Goal: Transaction & Acquisition: Purchase product/service

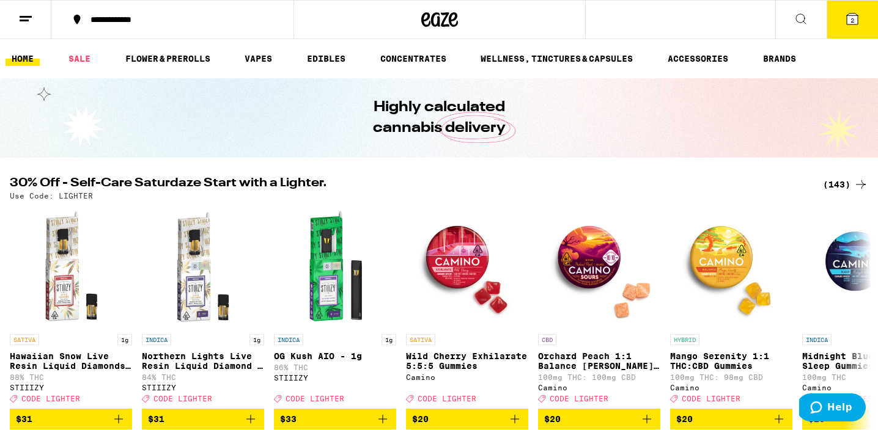
click at [844, 185] on div "(143)" at bounding box center [845, 184] width 45 height 15
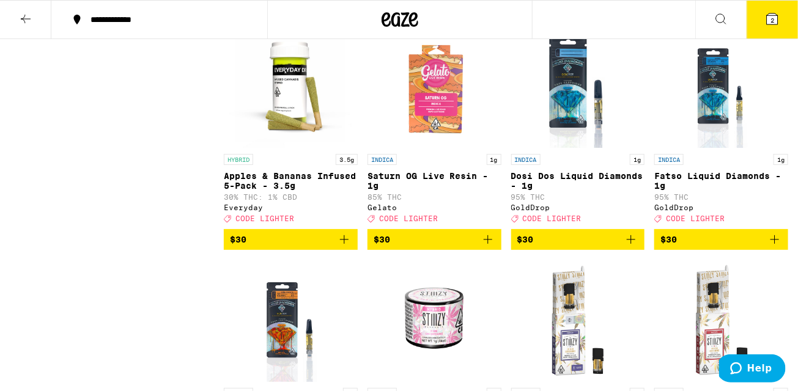
scroll to position [4830, 0]
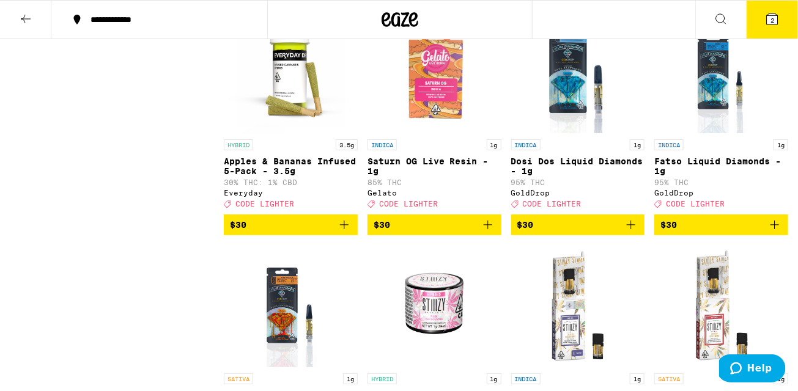
click at [422, 133] on img "Open page for Saturn OG Live Resin - 1g from Gelato" at bounding box center [434, 72] width 122 height 122
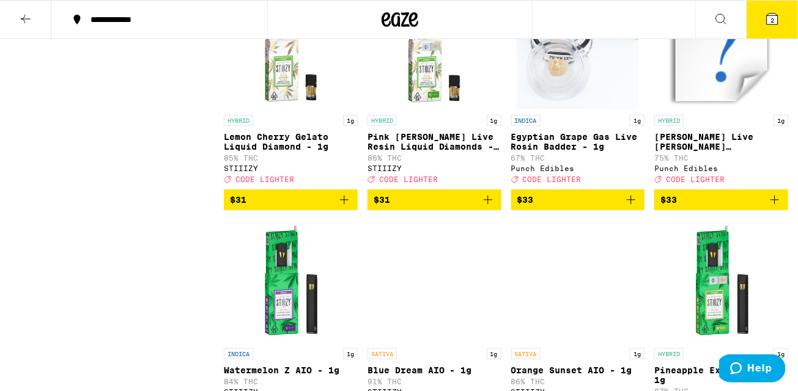
scroll to position [5342, 0]
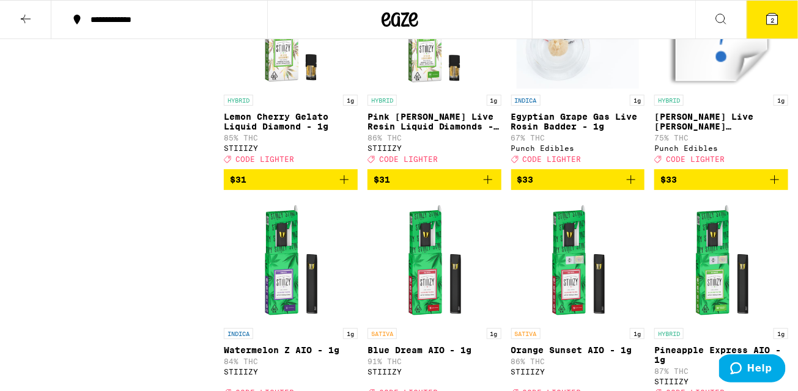
click at [490, 187] on icon "Add to bag" at bounding box center [487, 179] width 15 height 15
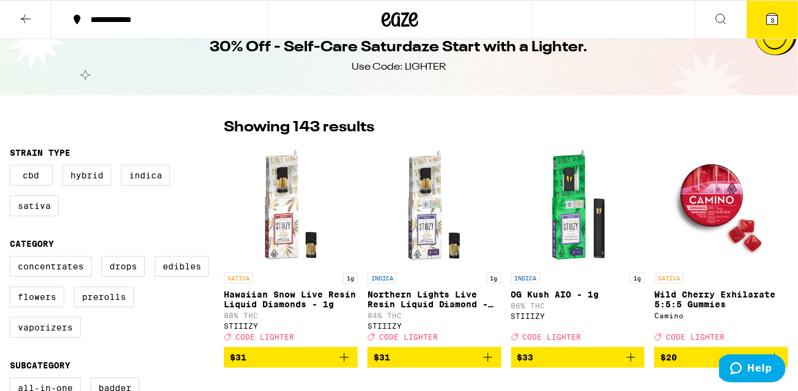
scroll to position [71, 0]
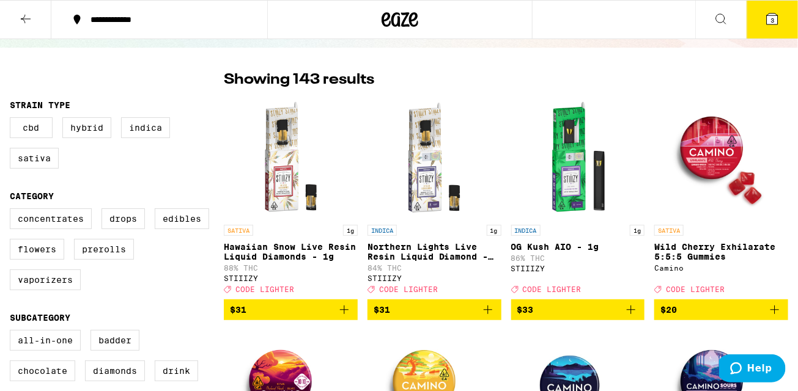
click at [345, 313] on icon "Add to bag" at bounding box center [344, 310] width 15 height 15
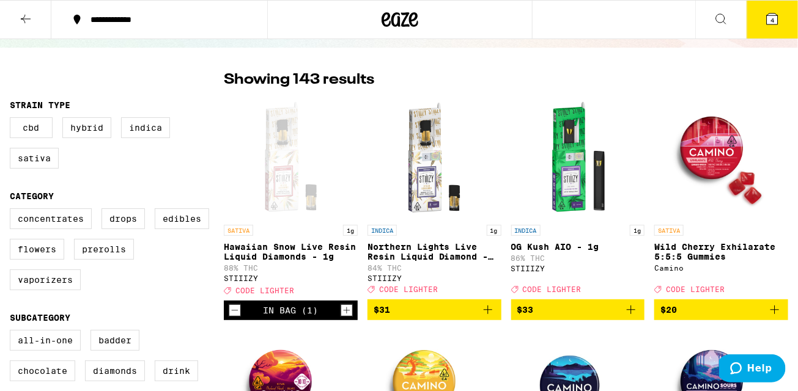
click at [345, 313] on icon "Increment" at bounding box center [346, 310] width 11 height 15
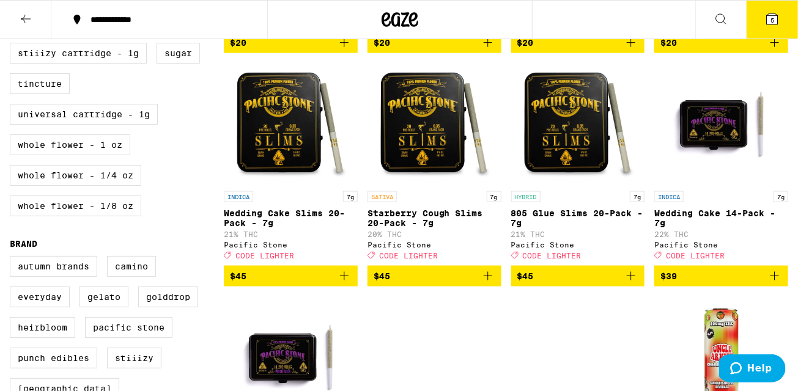
scroll to position [572, 0]
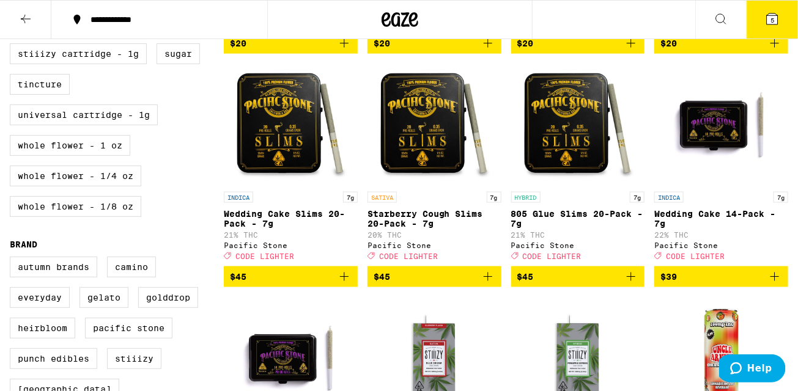
click at [486, 287] on button "$45" at bounding box center [434, 277] width 134 height 21
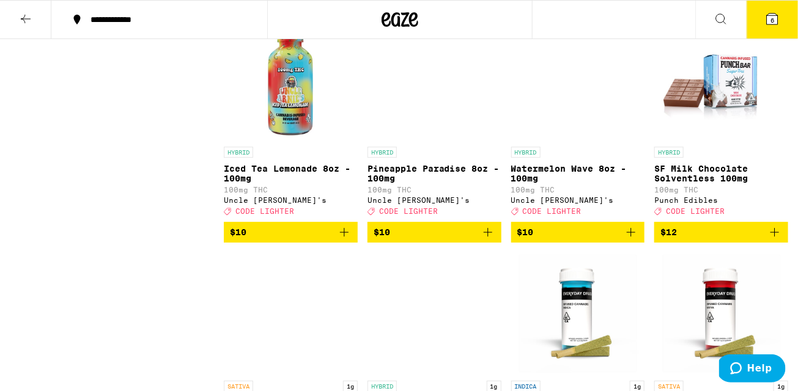
scroll to position [1223, 0]
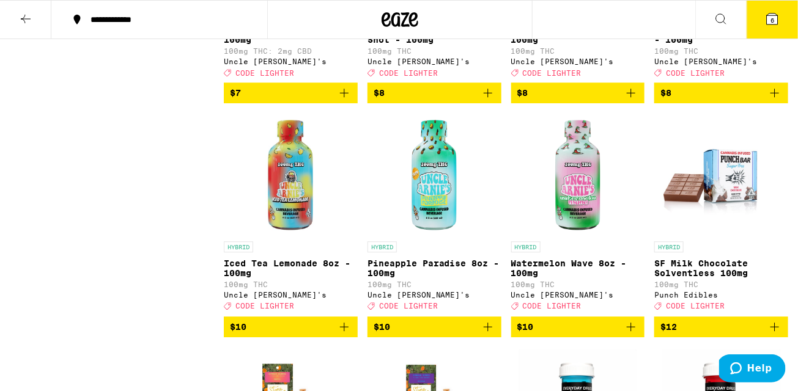
click at [575, 219] on img "Open page for Watermelon Wave 8oz - 100mg from Uncle Arnie's" at bounding box center [578, 174] width 122 height 122
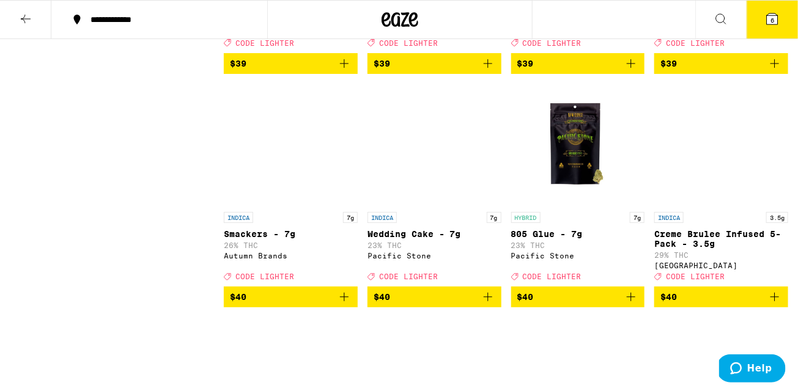
scroll to position [7078, 0]
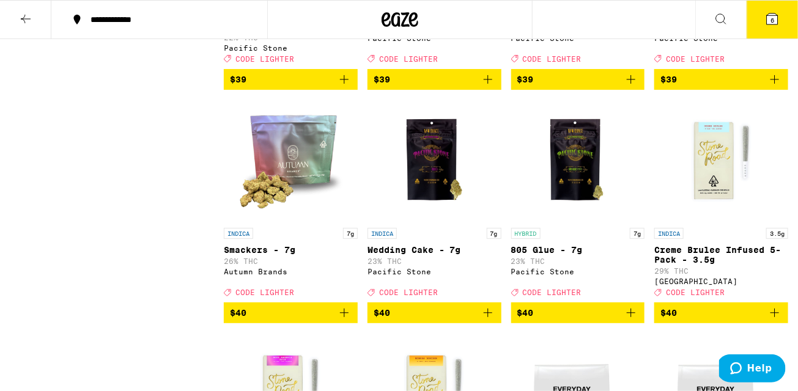
click at [343, 87] on icon "Add to bag" at bounding box center [344, 79] width 15 height 15
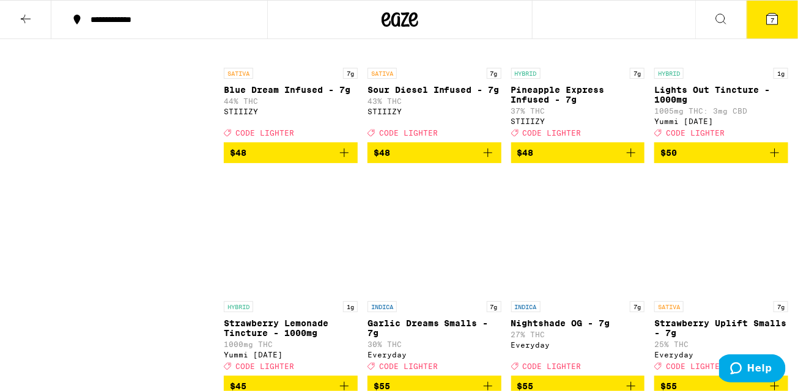
scroll to position [7939, 0]
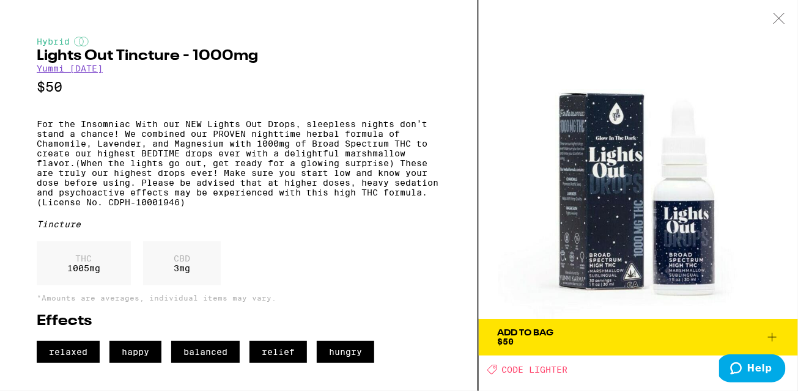
click at [575, 346] on button "Add To Bag $50" at bounding box center [638, 337] width 319 height 37
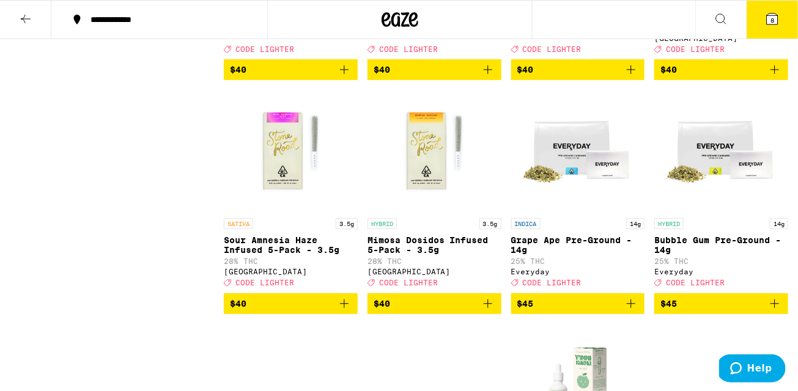
scroll to position [7314, 0]
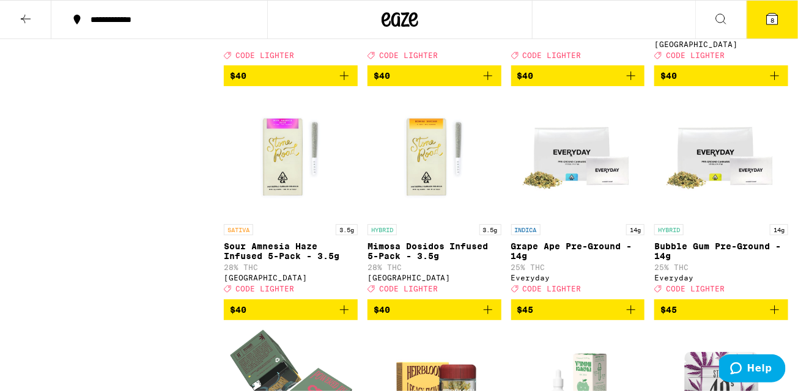
click at [771, 25] on icon at bounding box center [772, 19] width 15 height 15
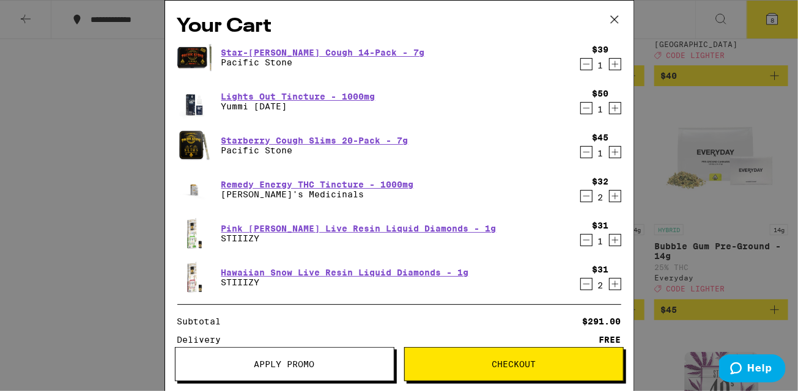
click at [584, 152] on icon "Decrement" at bounding box center [586, 152] width 11 height 15
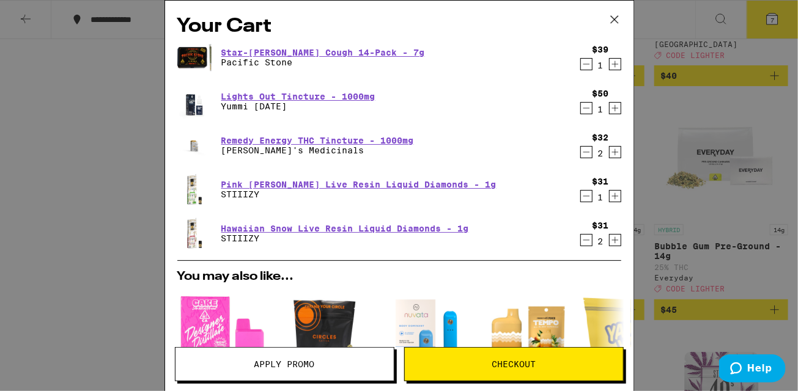
click at [585, 155] on icon "Decrement" at bounding box center [586, 152] width 11 height 15
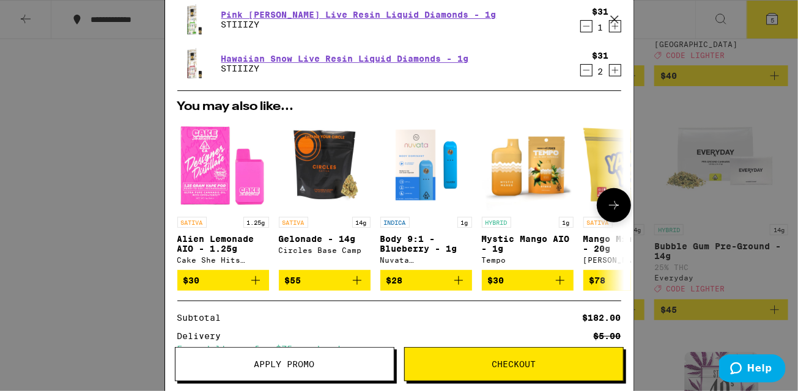
scroll to position [131, 0]
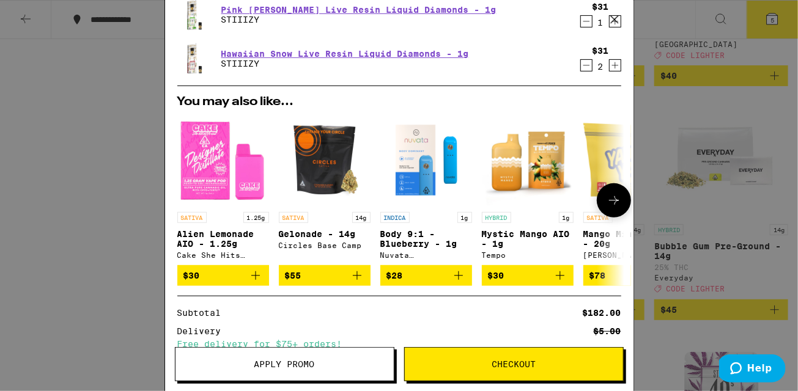
click at [614, 199] on icon at bounding box center [614, 200] width 10 height 9
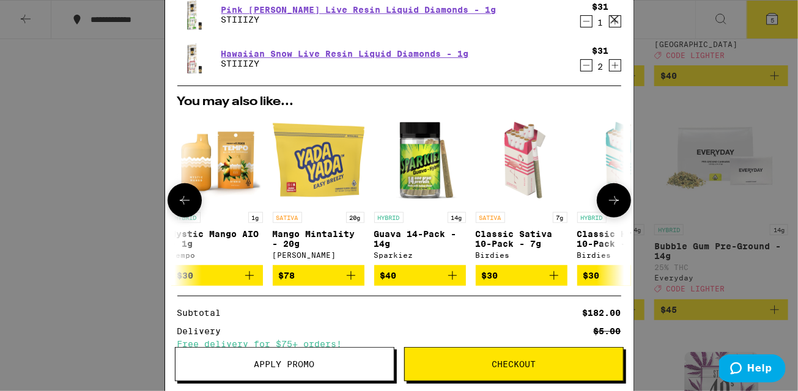
click at [614, 199] on icon at bounding box center [614, 200] width 10 height 9
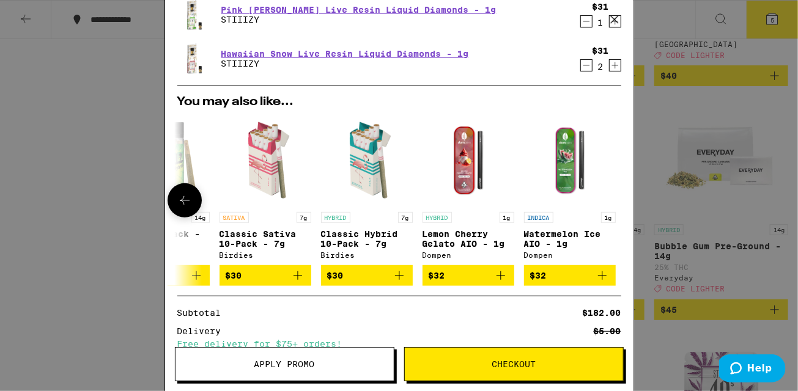
scroll to position [0, 570]
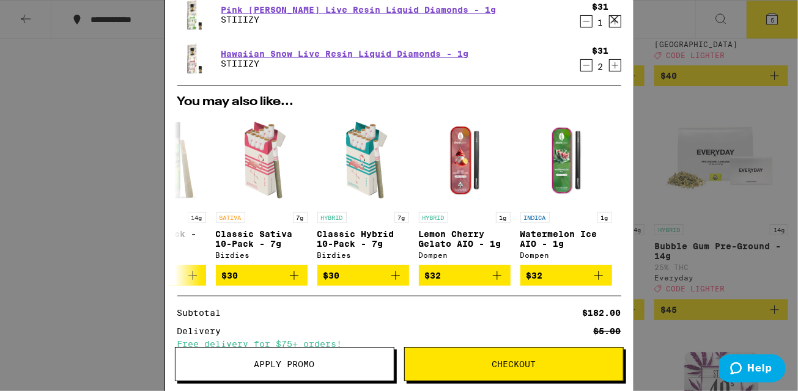
click at [665, 152] on div "Your Cart Star-[PERSON_NAME] Cough 14-Pack - 7g Pacific Stone $39 1 Lights Out …" at bounding box center [399, 195] width 798 height 391
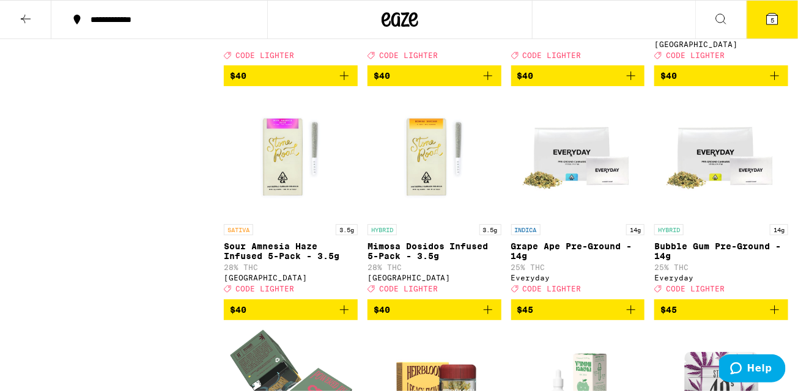
click at [766, 15] on icon at bounding box center [772, 19] width 15 height 15
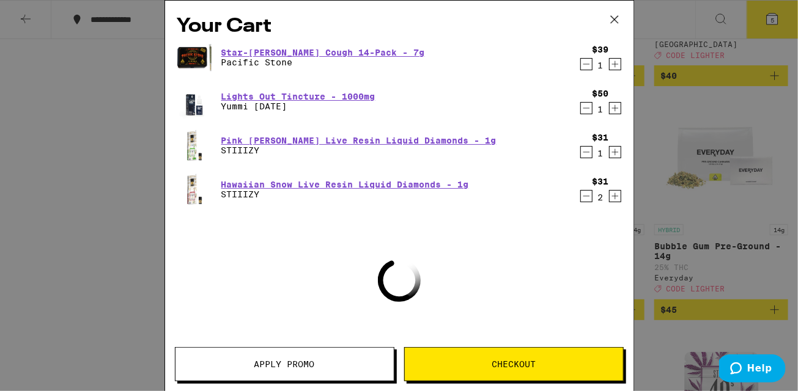
scroll to position [67, 0]
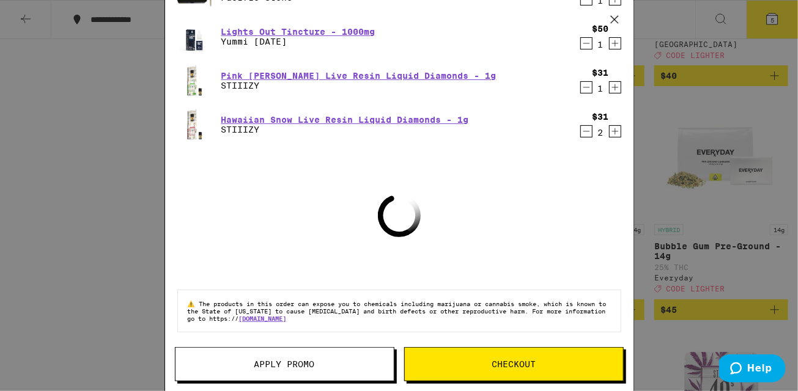
click at [314, 367] on span "Apply Promo" at bounding box center [284, 364] width 61 height 9
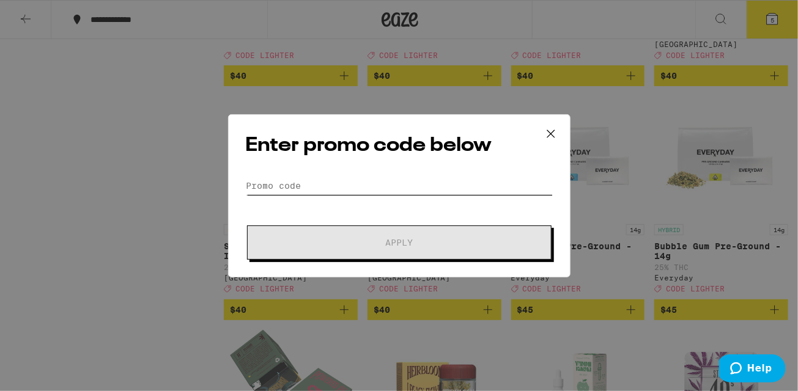
click at [359, 187] on input "Promo Code" at bounding box center [399, 186] width 307 height 18
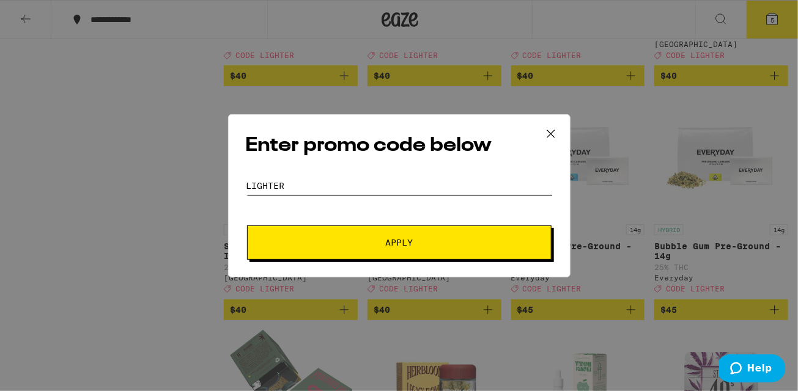
type input "lighter"
click at [358, 247] on button "Apply" at bounding box center [399, 243] width 304 height 34
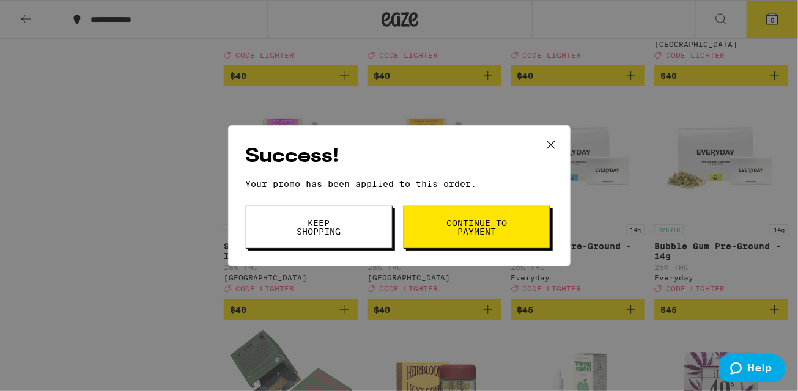
click at [350, 231] on span "Keep Shopping" at bounding box center [319, 227] width 62 height 17
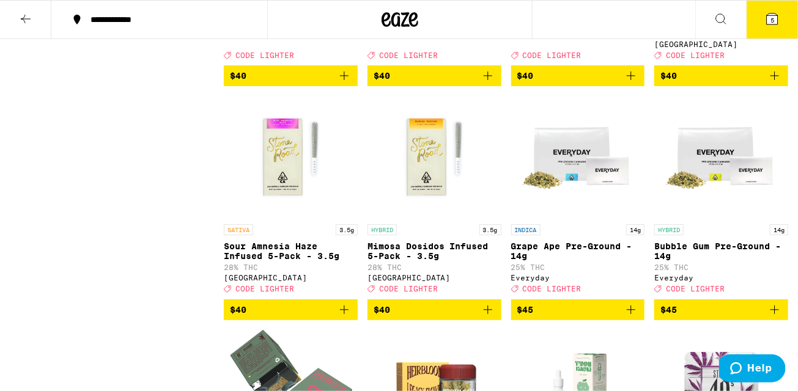
click at [778, 22] on icon at bounding box center [772, 18] width 11 height 11
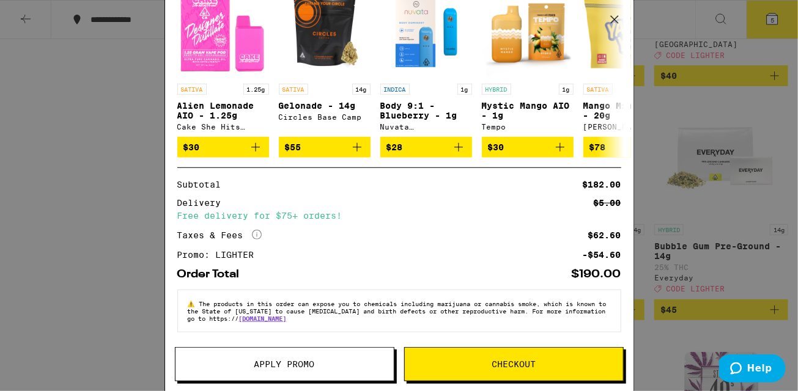
scroll to position [265, 0]
click at [559, 359] on button "Checkout" at bounding box center [513, 364] width 219 height 34
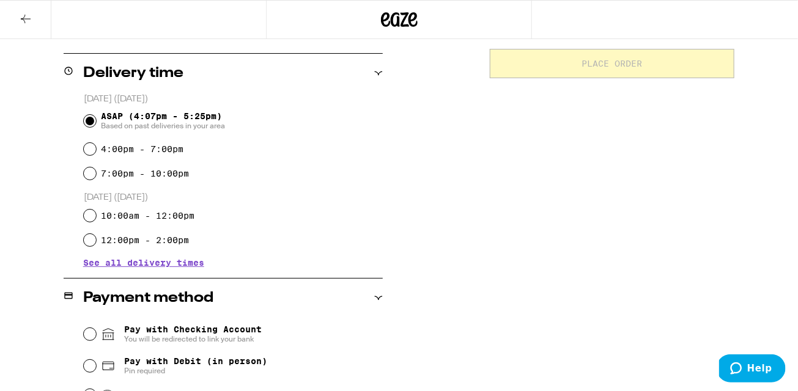
scroll to position [298, 0]
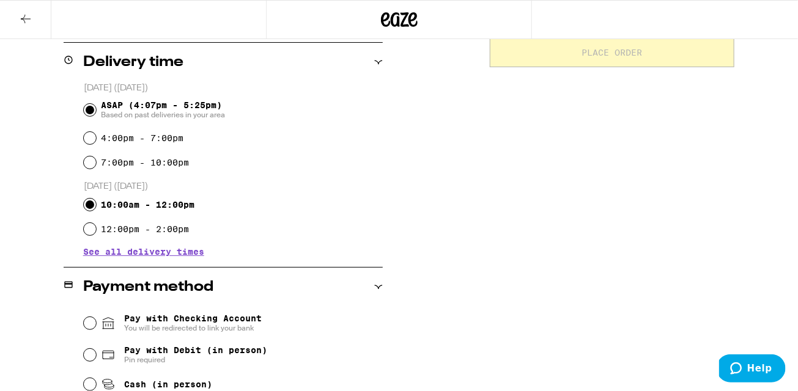
click at [91, 202] on input "10:00am - 12:00pm" at bounding box center [90, 205] width 12 height 12
radio input "true"
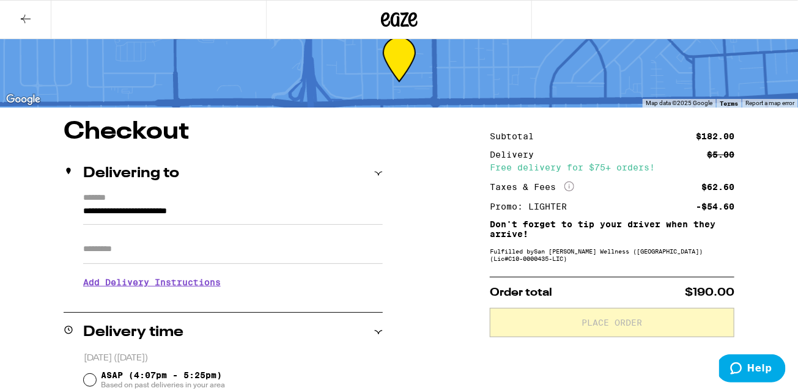
scroll to position [4, 0]
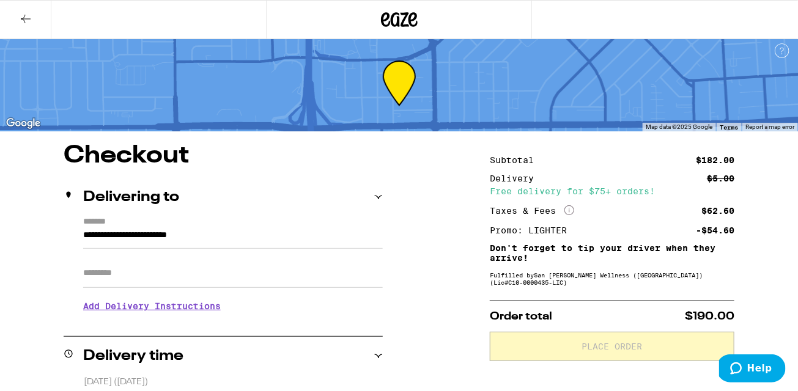
click at [94, 281] on input "Apt/Suite" at bounding box center [233, 273] width 300 height 29
type input "*****"
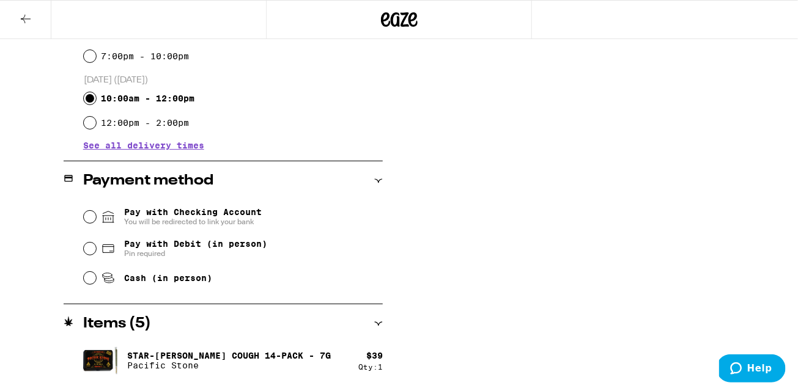
scroll to position [418, 0]
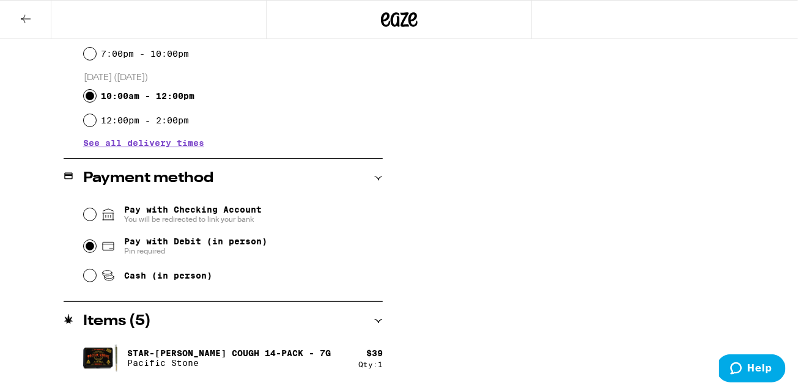
click at [86, 248] on input "Pay with Debit (in person) Pin required" at bounding box center [90, 246] width 12 height 12
radio input "true"
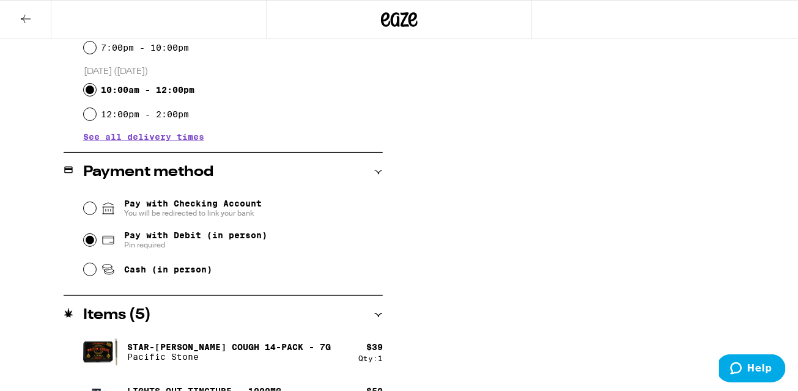
scroll to position [419, 0]
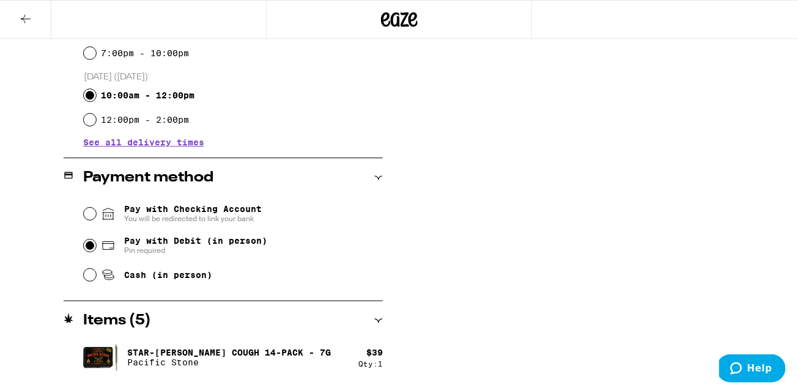
click at [102, 144] on span "See all delivery times" at bounding box center [143, 142] width 121 height 9
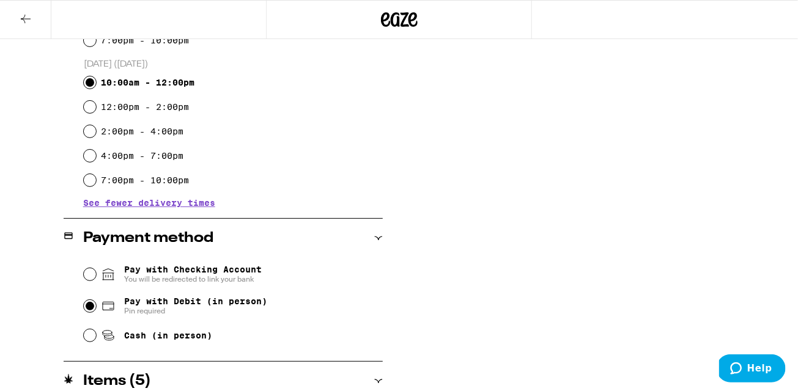
scroll to position [416, 0]
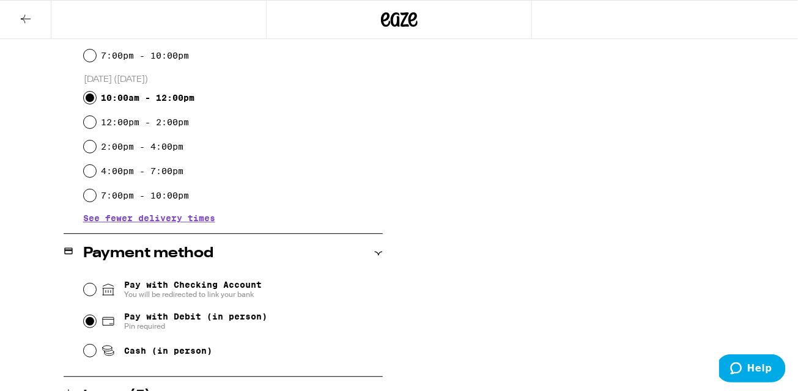
click at [100, 219] on span "See fewer delivery times" at bounding box center [149, 218] width 132 height 9
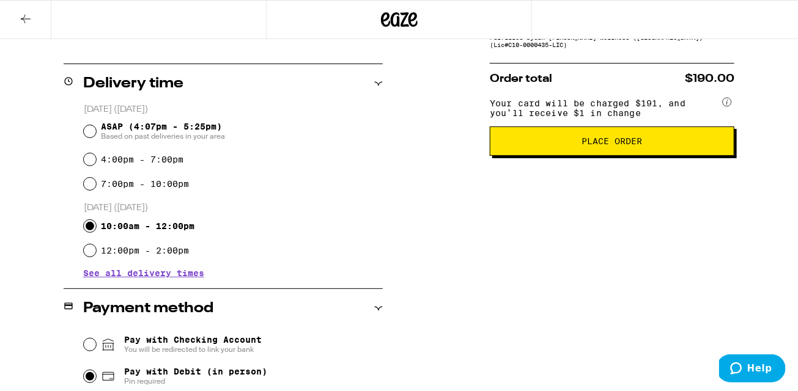
scroll to position [281, 0]
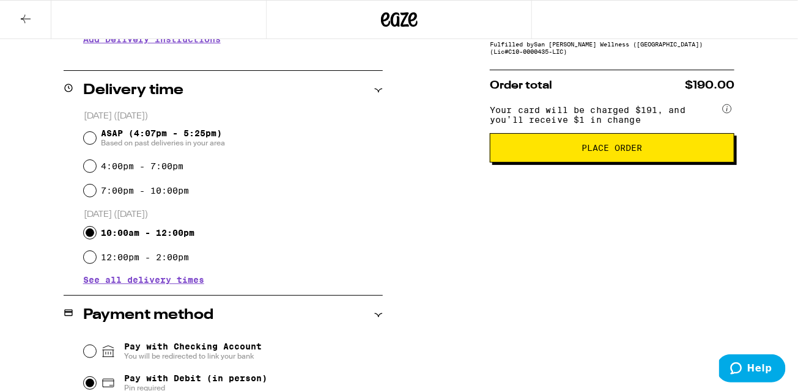
click at [116, 279] on span "See all delivery times" at bounding box center [143, 280] width 121 height 9
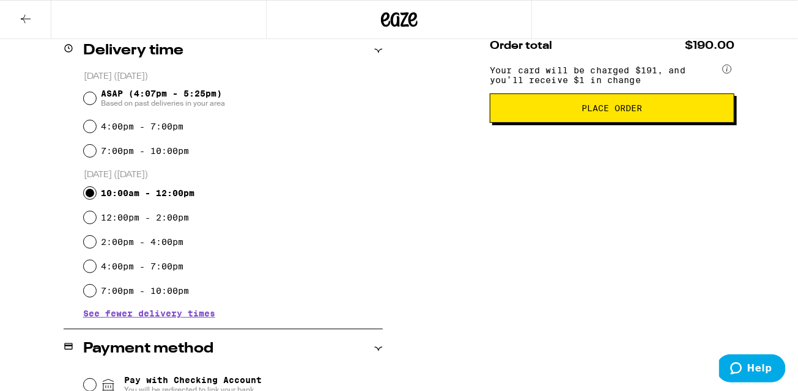
scroll to position [310, 0]
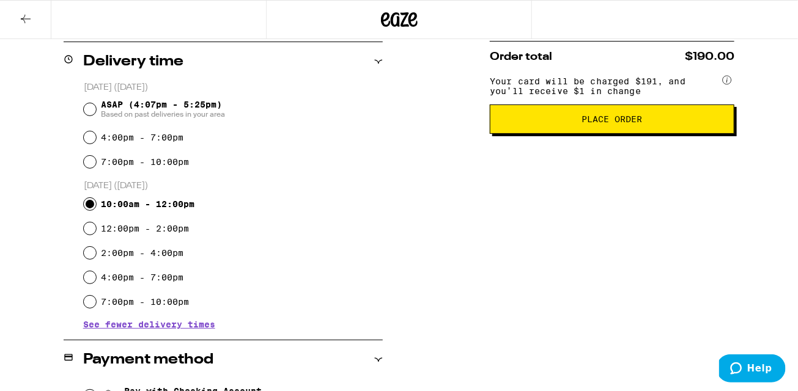
click at [653, 120] on button "Place Order" at bounding box center [612, 119] width 245 height 29
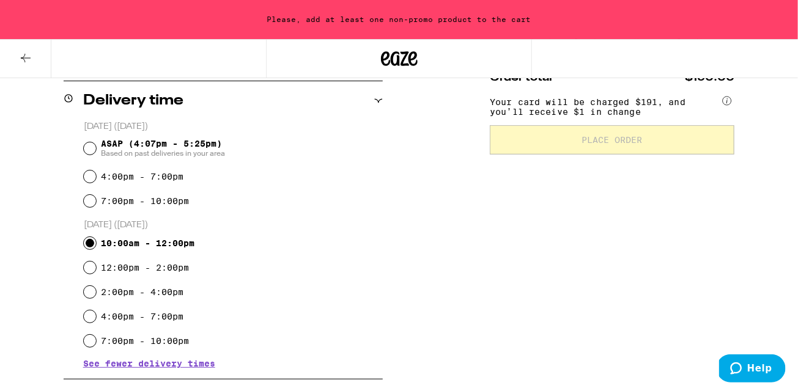
scroll to position [349, 0]
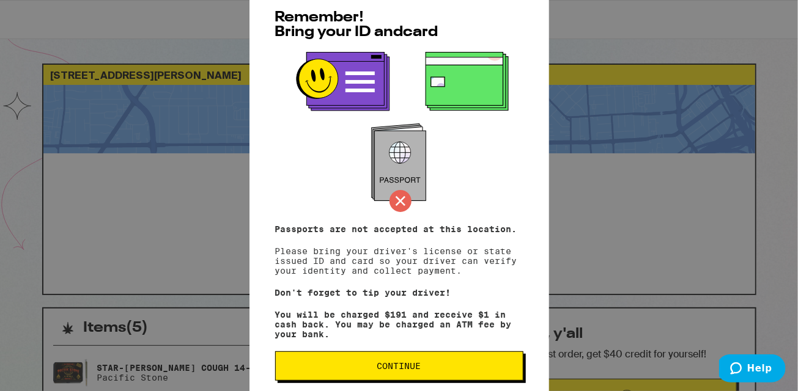
click at [320, 359] on button "Continue" at bounding box center [399, 365] width 248 height 29
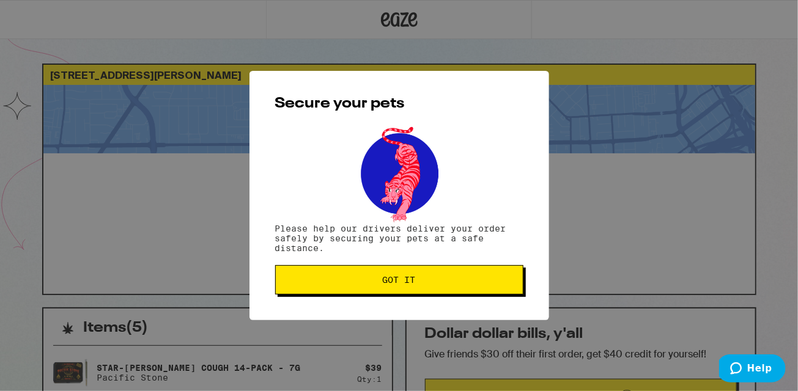
click at [326, 277] on button "Got it" at bounding box center [399, 279] width 248 height 29
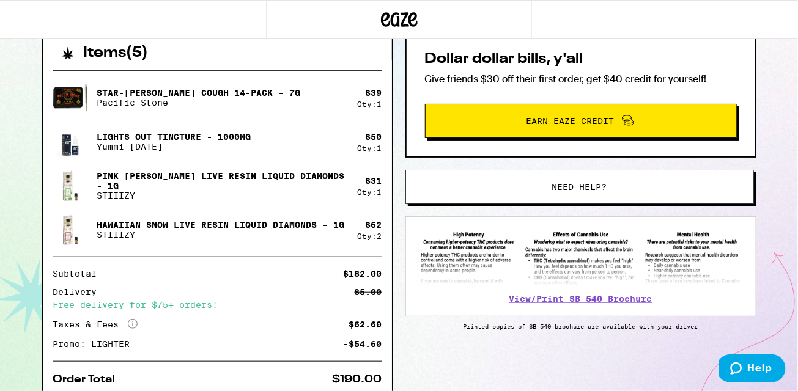
scroll to position [286, 0]
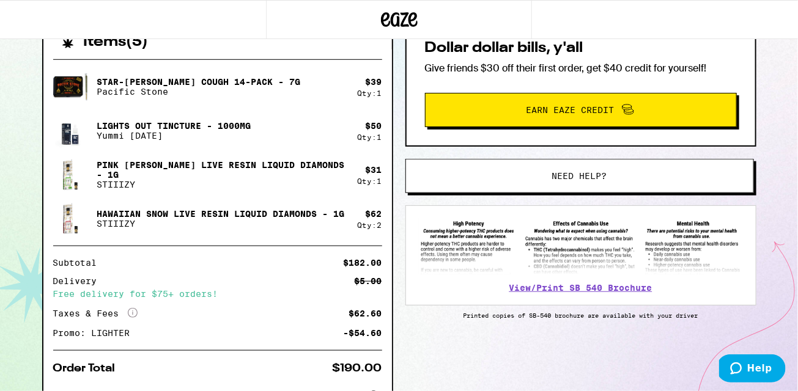
click at [27, 46] on div "[STREET_ADDRESS][PERSON_NAME] 10:00am - 12:00pm [DATE] Order received Items ( 5…" at bounding box center [399, 101] width 798 height 775
